Goal: Transaction & Acquisition: Obtain resource

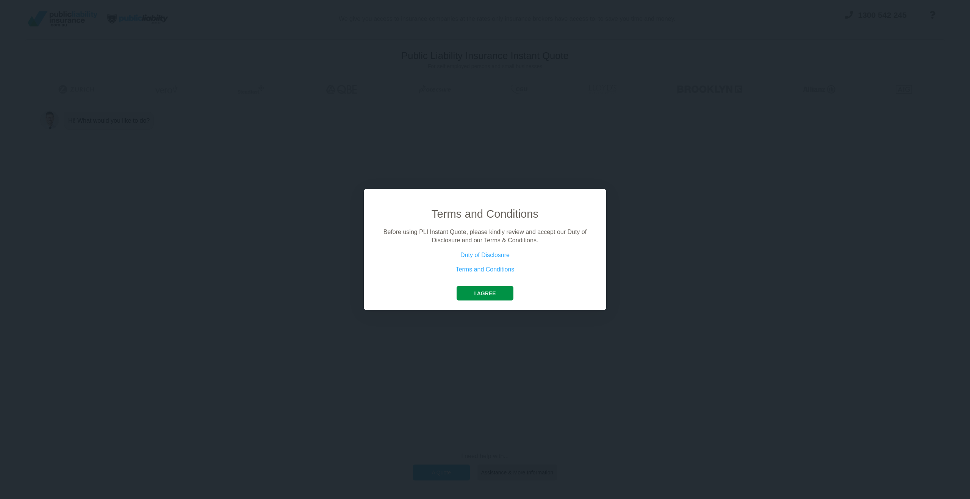
click at [502, 290] on button "I agree" at bounding box center [484, 293] width 56 height 14
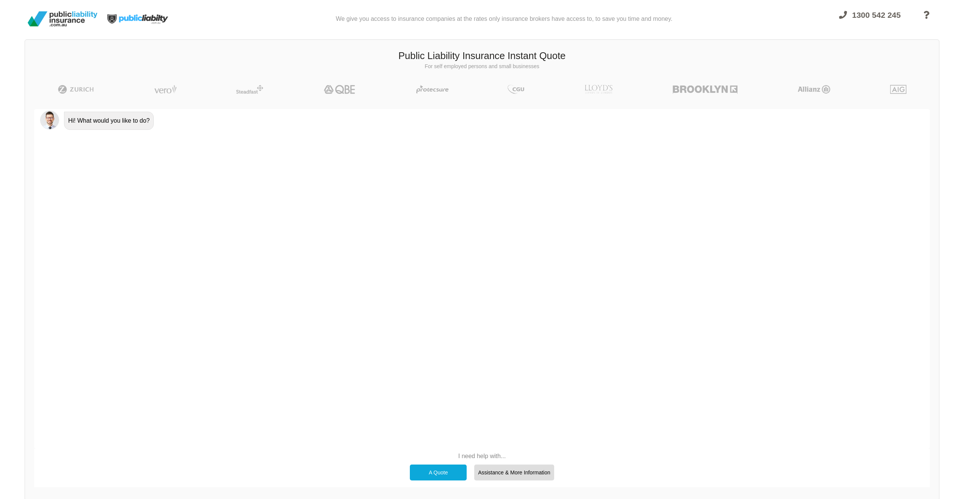
click at [430, 467] on div "A Quote" at bounding box center [438, 473] width 57 height 16
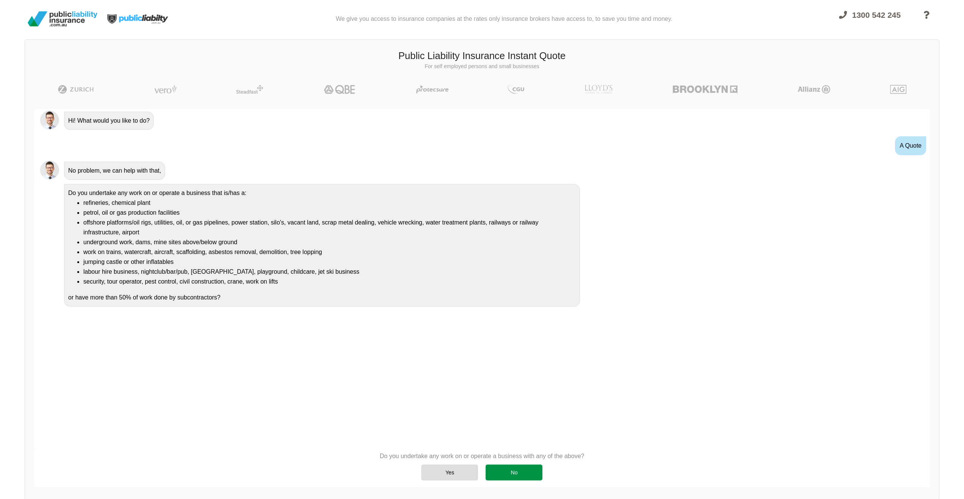
click at [514, 471] on div "No" at bounding box center [514, 473] width 57 height 16
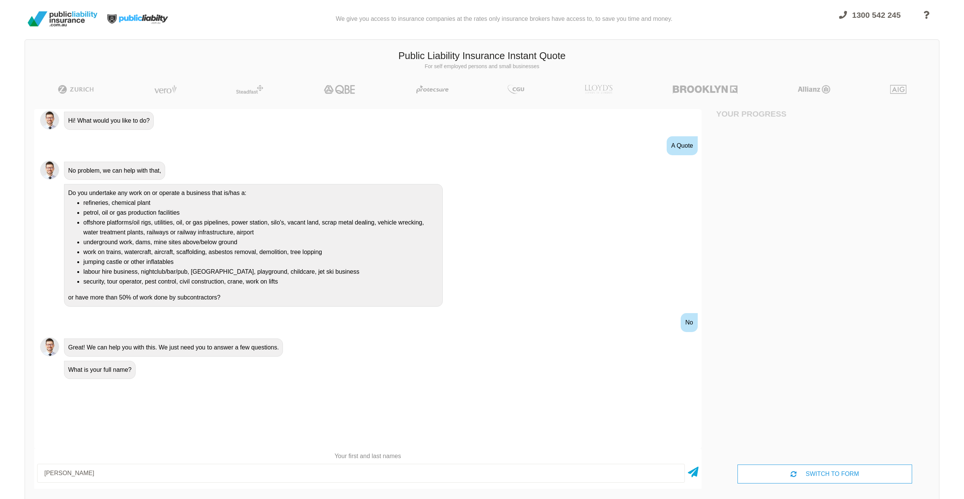
type input "[PERSON_NAME]"
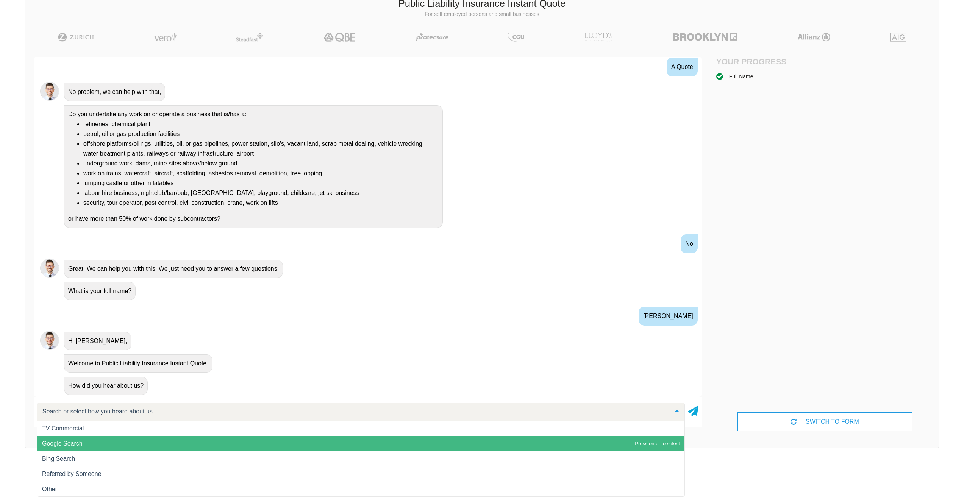
scroll to position [0, 0]
click at [170, 444] on span "Google Search" at bounding box center [360, 443] width 647 height 15
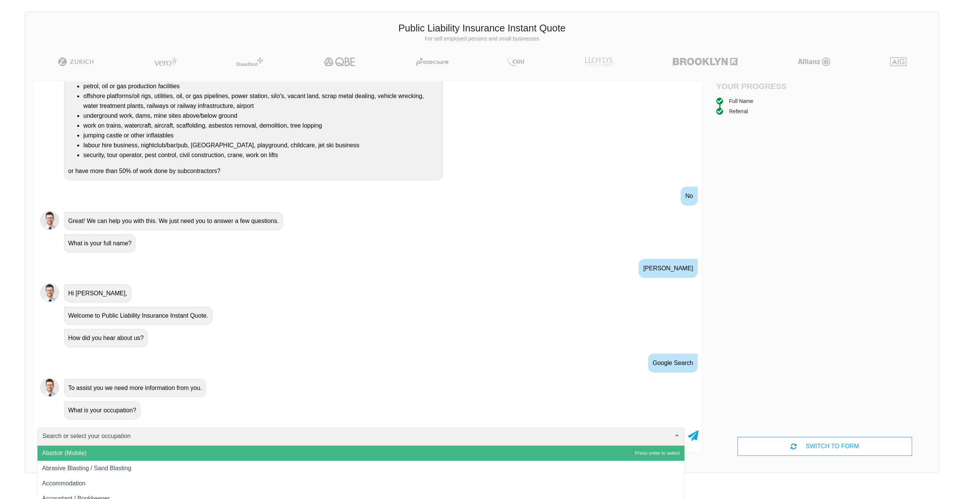
scroll to position [0, 0]
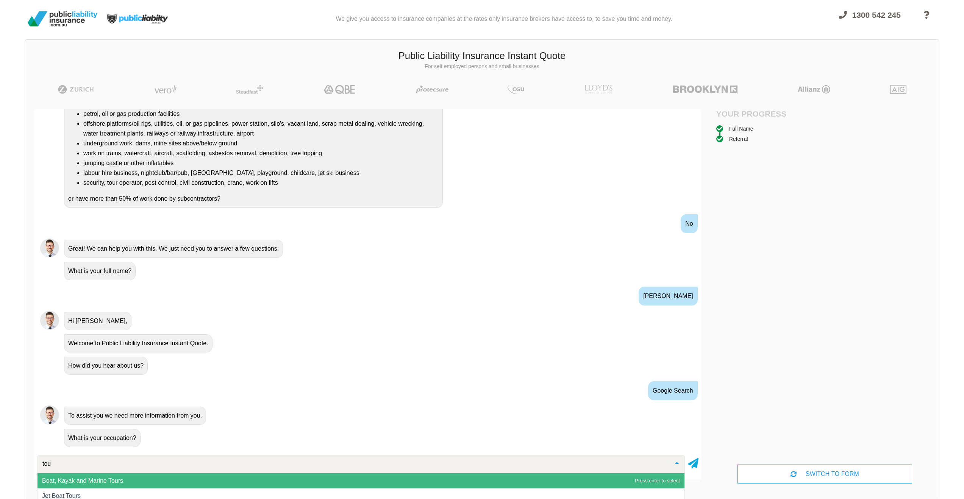
type input "tour"
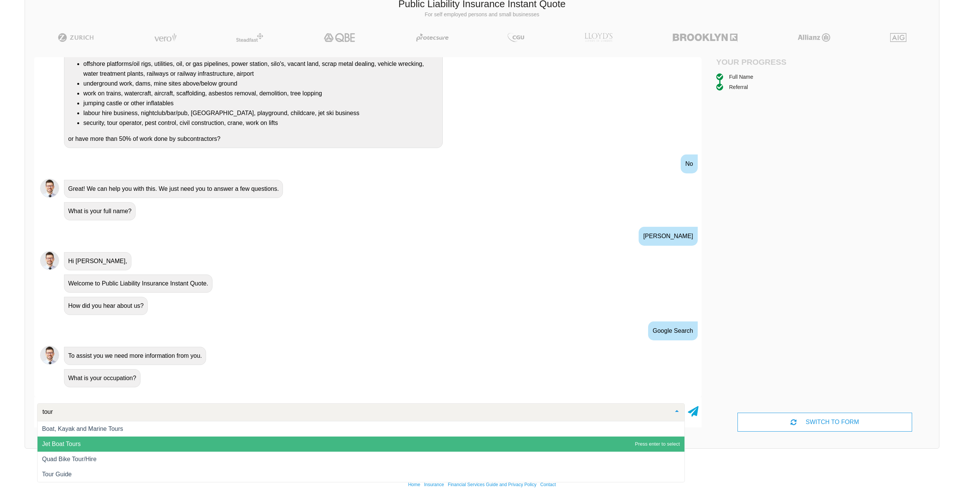
scroll to position [52, 0]
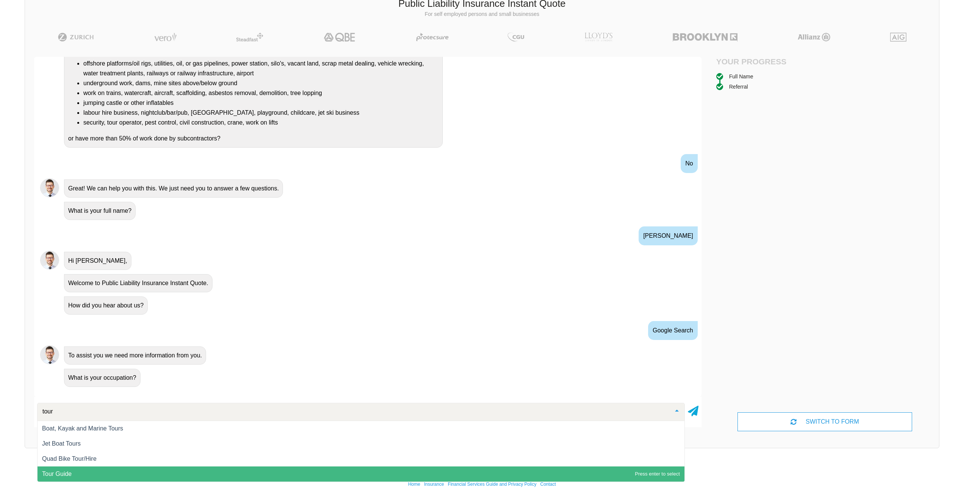
click at [156, 469] on span "Tour Guide" at bounding box center [360, 474] width 647 height 15
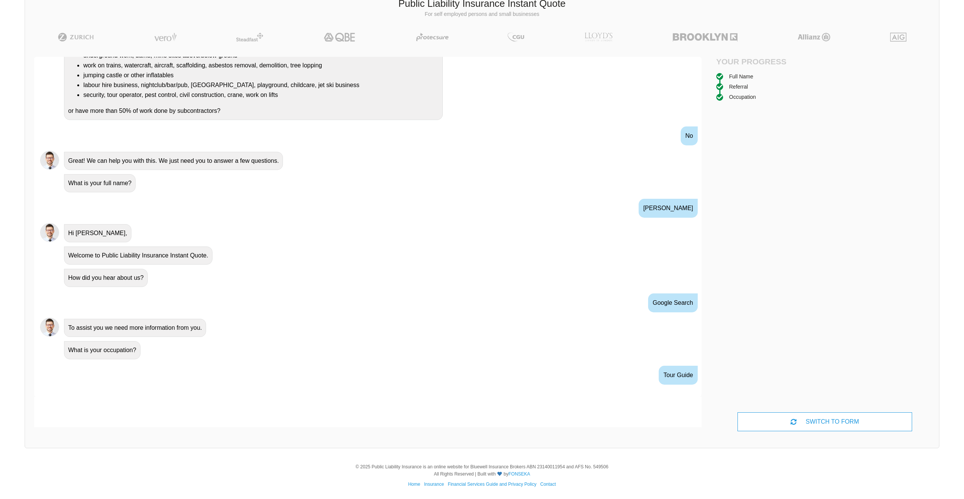
scroll to position [149, 0]
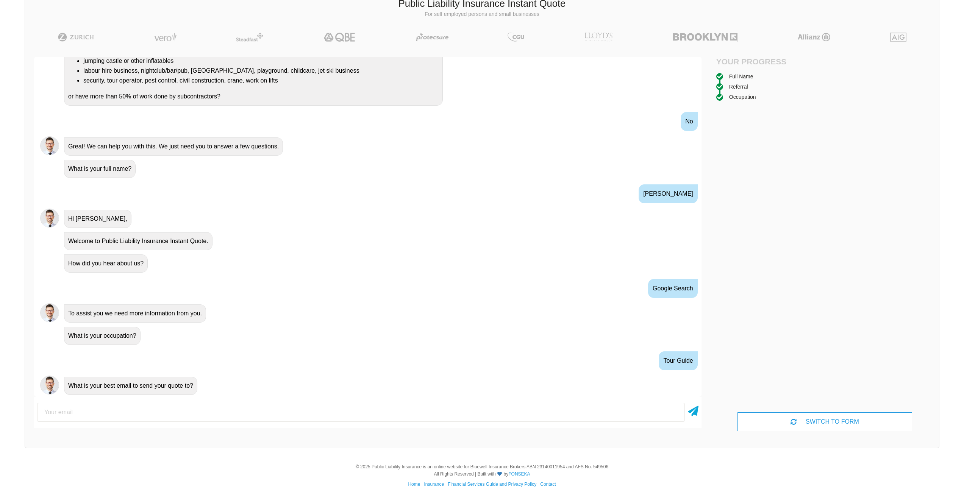
click at [346, 374] on div "Tour Guide" at bounding box center [367, 361] width 667 height 28
click at [292, 400] on div at bounding box center [367, 412] width 667 height 25
click at [287, 405] on input "email" at bounding box center [361, 412] width 648 height 19
type input "[EMAIL_ADDRESS][DOMAIN_NAME]"
click at [688, 413] on icon at bounding box center [693, 410] width 11 height 14
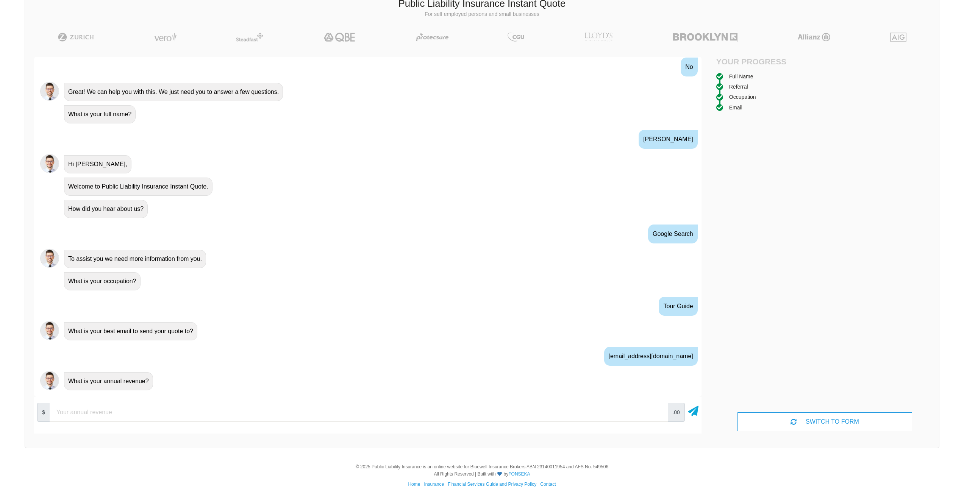
scroll to position [207, 0]
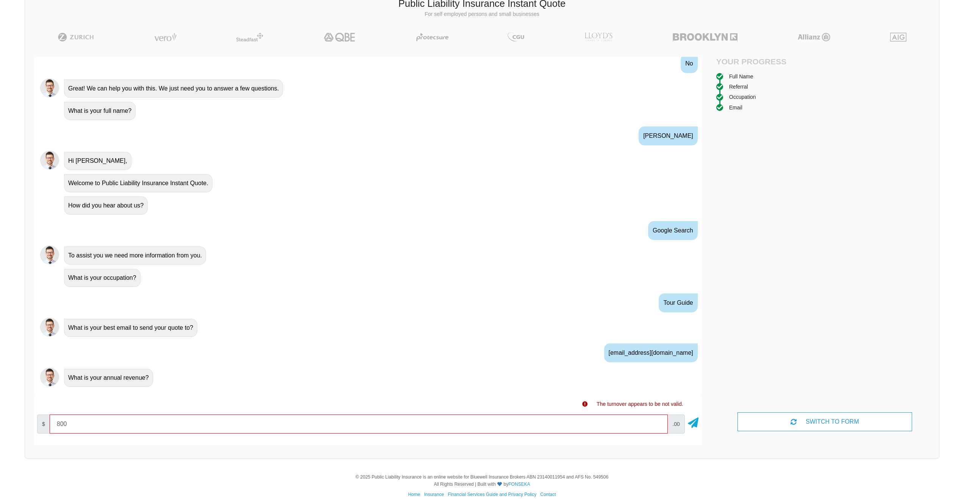
click at [610, 424] on input "800" at bounding box center [359, 424] width 618 height 19
click at [693, 425] on icon at bounding box center [693, 422] width 11 height 14
click at [525, 427] on input "800" at bounding box center [359, 424] width 618 height 19
type input "8"
type input "10000"
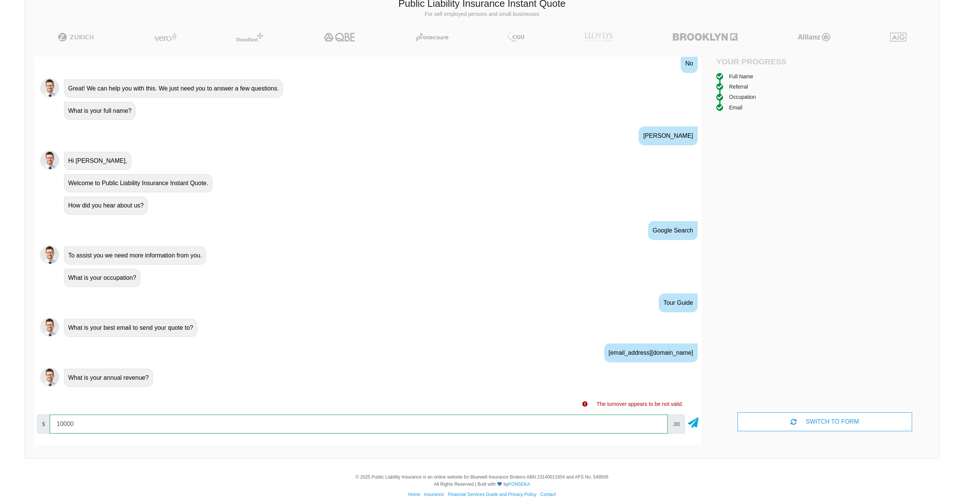
click at [658, 422] on input "10000" at bounding box center [359, 424] width 618 height 19
click at [694, 425] on icon at bounding box center [693, 422] width 11 height 14
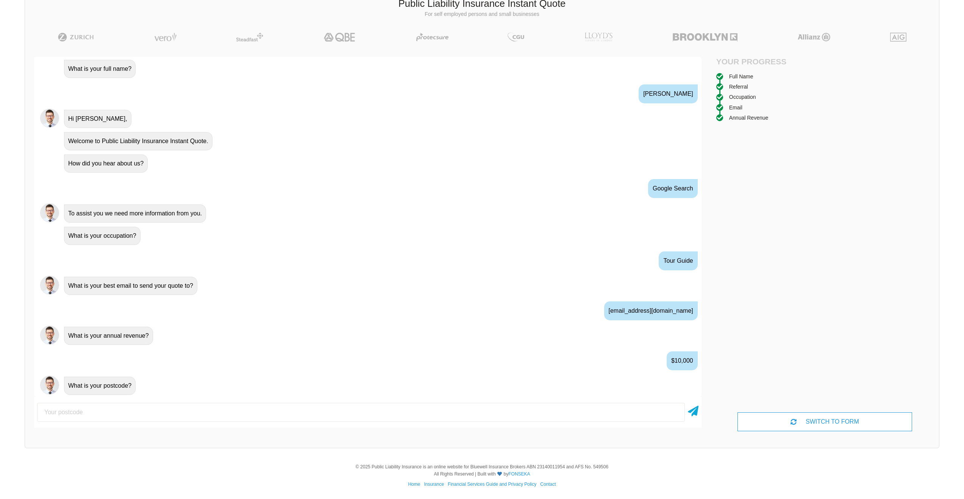
scroll to position [257, 0]
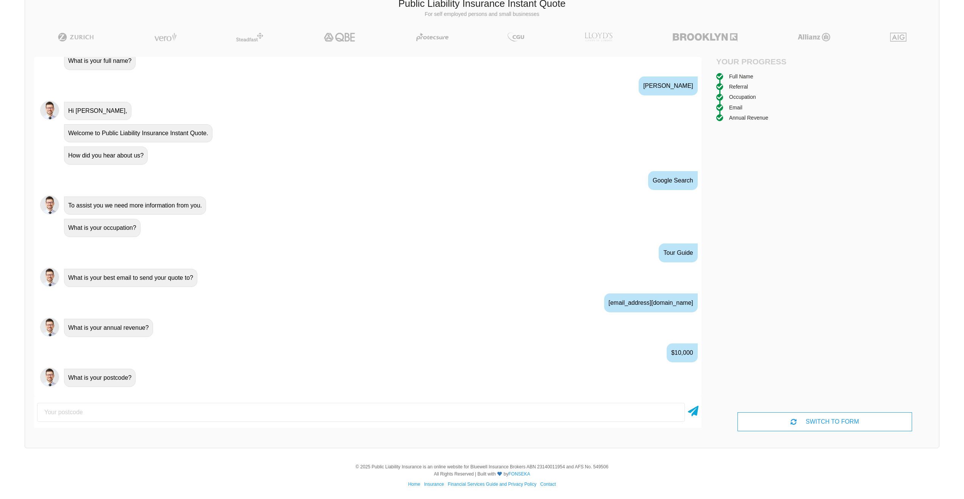
type input "4069"
click at [690, 409] on icon at bounding box center [693, 410] width 11 height 14
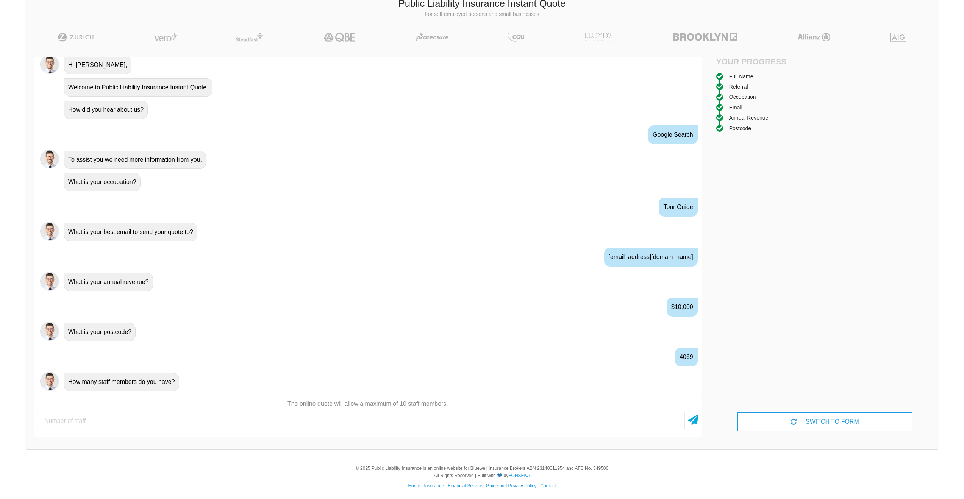
scroll to position [307, 0]
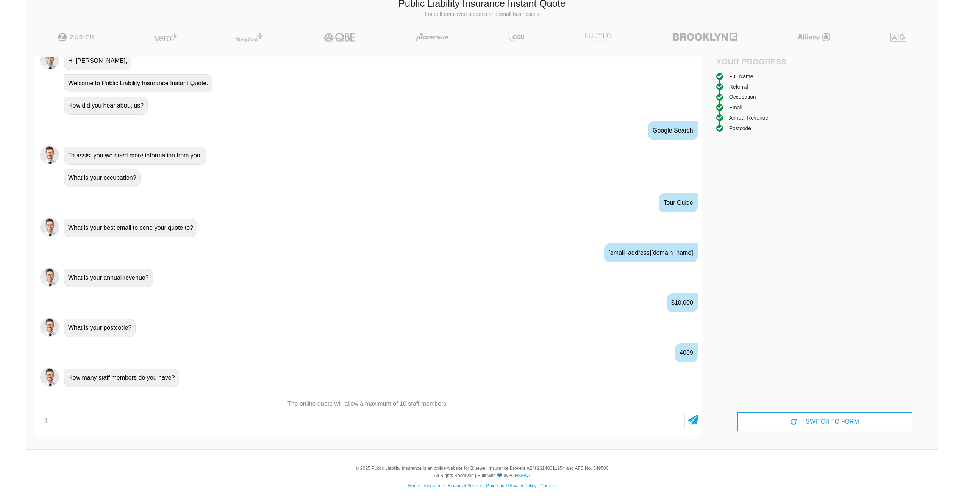
type input "1"
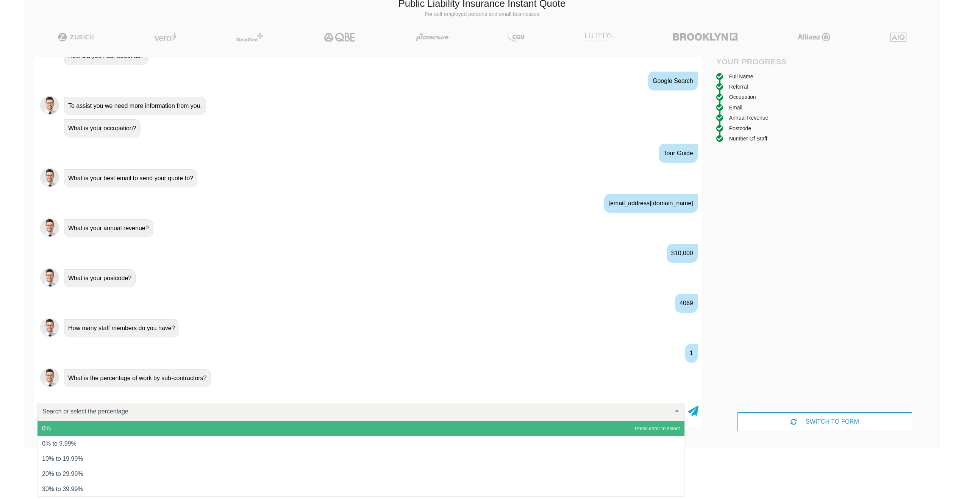
scroll to position [357, 0]
click at [126, 430] on span "0%" at bounding box center [360, 428] width 647 height 15
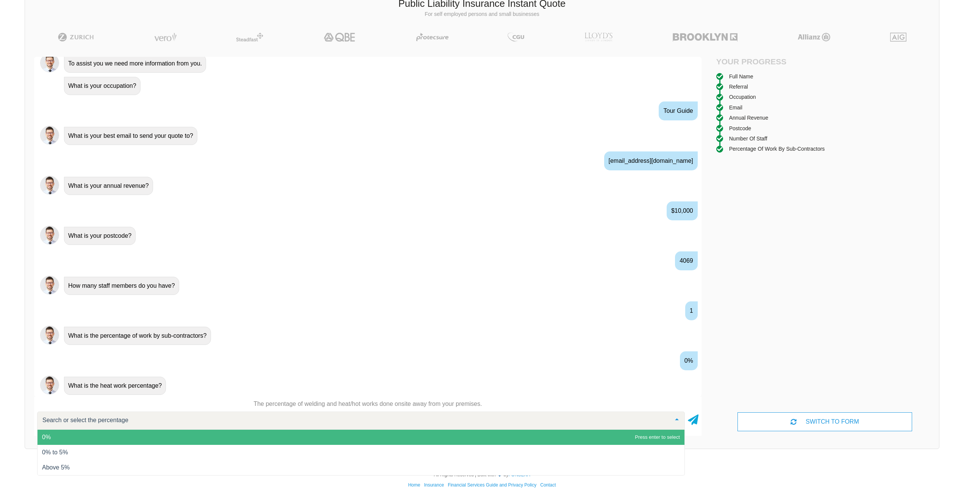
scroll to position [53, 0]
click at [282, 433] on span "0%" at bounding box center [360, 437] width 647 height 15
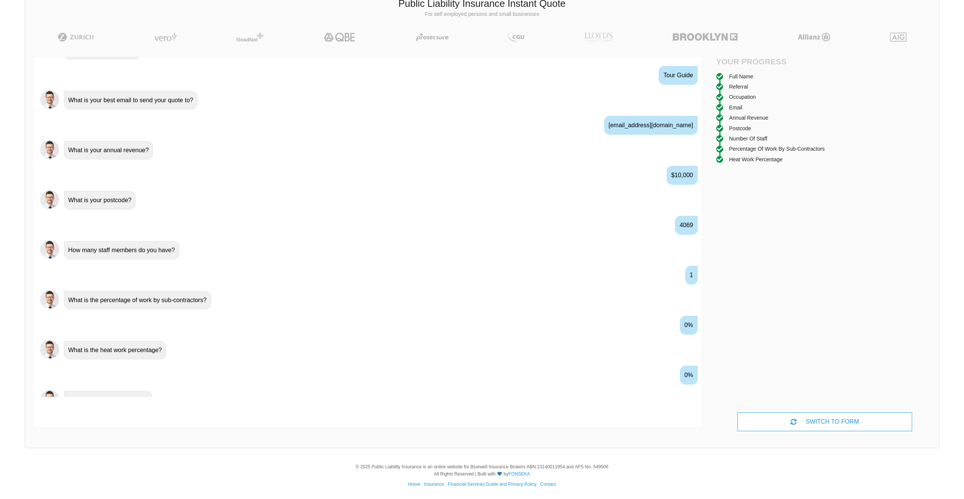
scroll to position [449, 0]
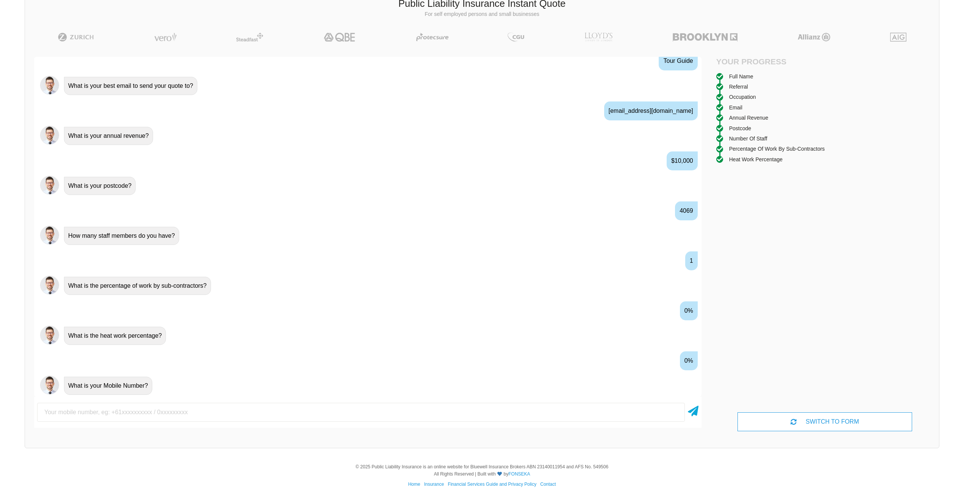
type input "0415806814"
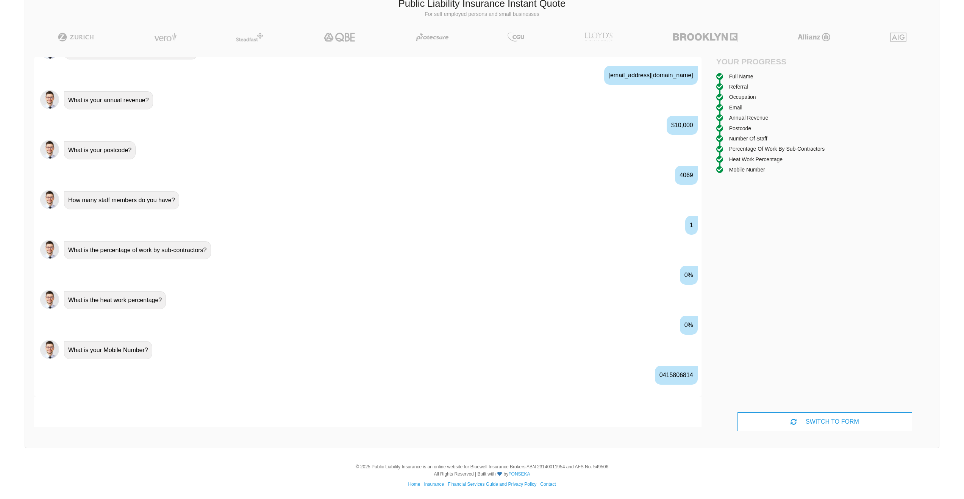
scroll to position [499, 0]
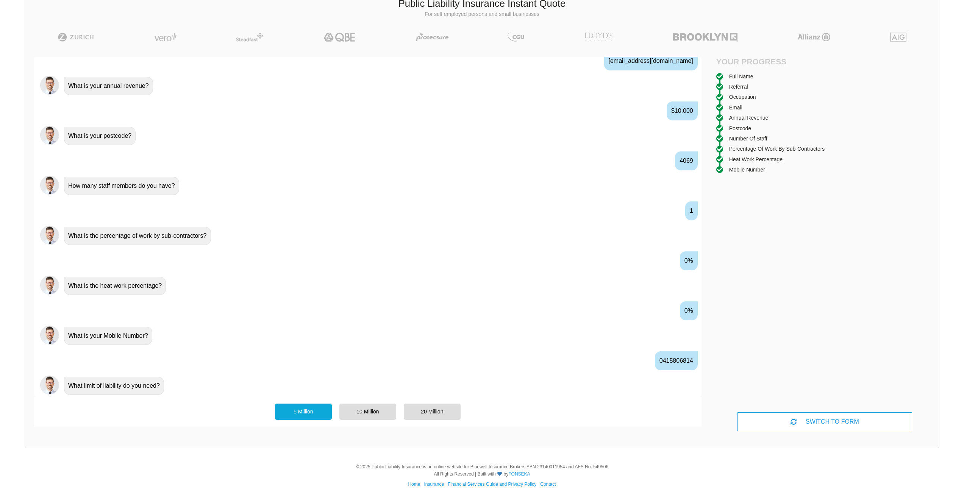
click at [292, 415] on div "5 Million" at bounding box center [303, 412] width 57 height 16
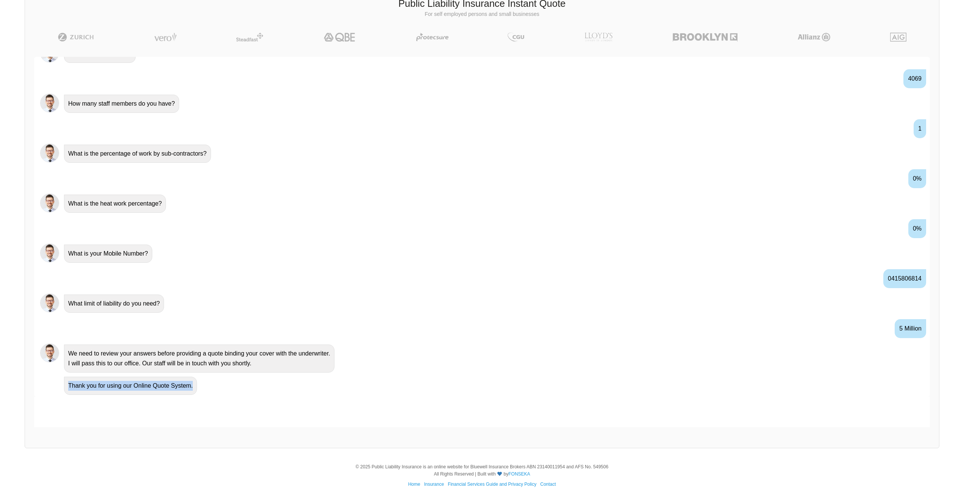
scroll to position [589, 0]
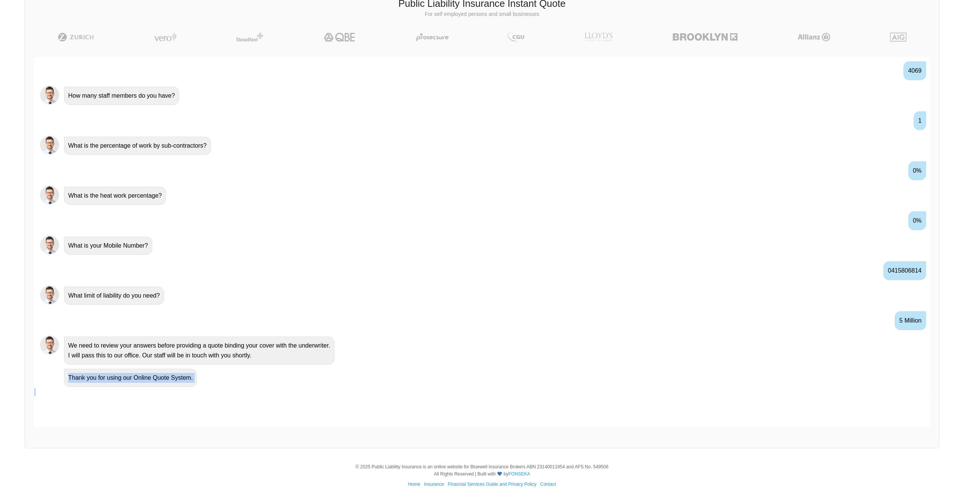
drag, startPoint x: 97, startPoint y: 377, endPoint x: 143, endPoint y: 394, distance: 48.9
click at [143, 394] on div "Hi! What would you like to do? A Quote No problem, we can help with that, Do yo…" at bounding box center [482, 227] width 896 height 340
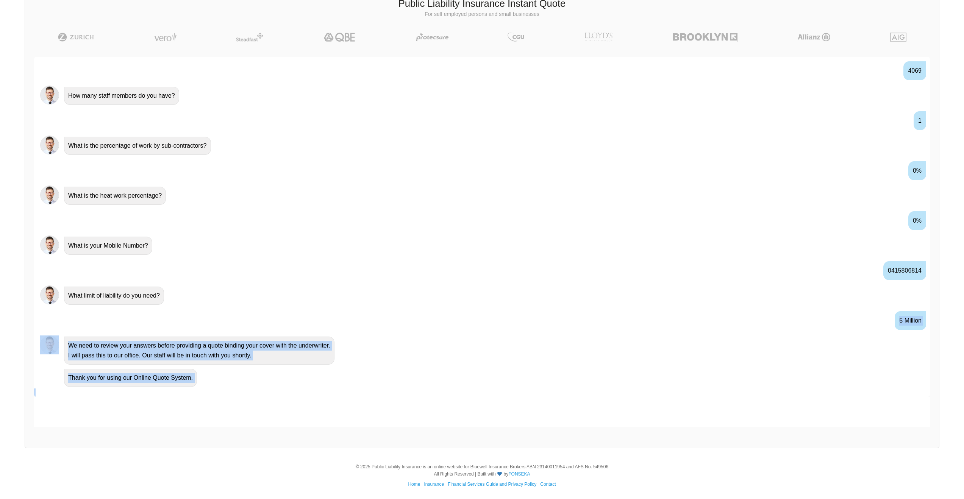
drag, startPoint x: 221, startPoint y: 391, endPoint x: -16, endPoint y: 319, distance: 247.7
click at [0, 319] on html "We give you access to insurance companies at the rates only insurance brokers h…" at bounding box center [482, 224] width 964 height 552
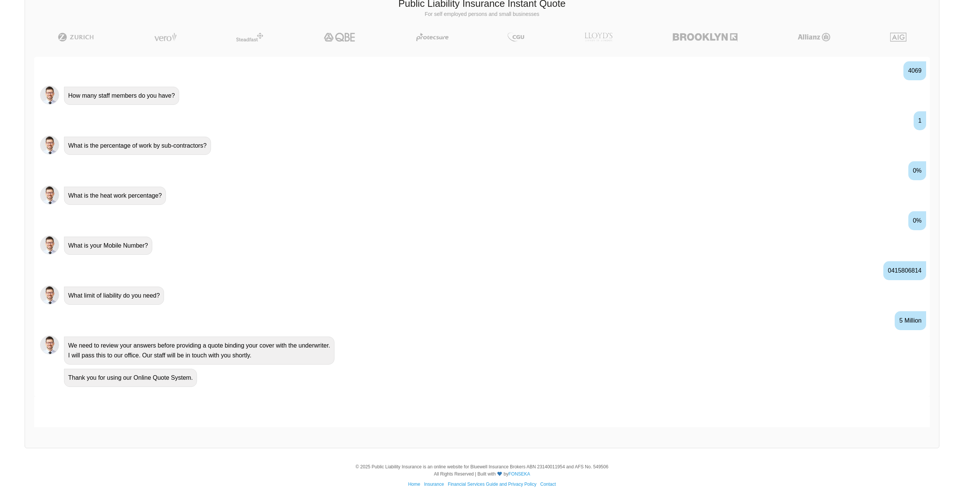
drag, startPoint x: 159, startPoint y: 306, endPoint x: 160, endPoint y: 321, distance: 14.8
click at [160, 321] on div "5 Million" at bounding box center [482, 320] width 896 height 28
